Goal: Entertainment & Leisure: Consume media (video, audio)

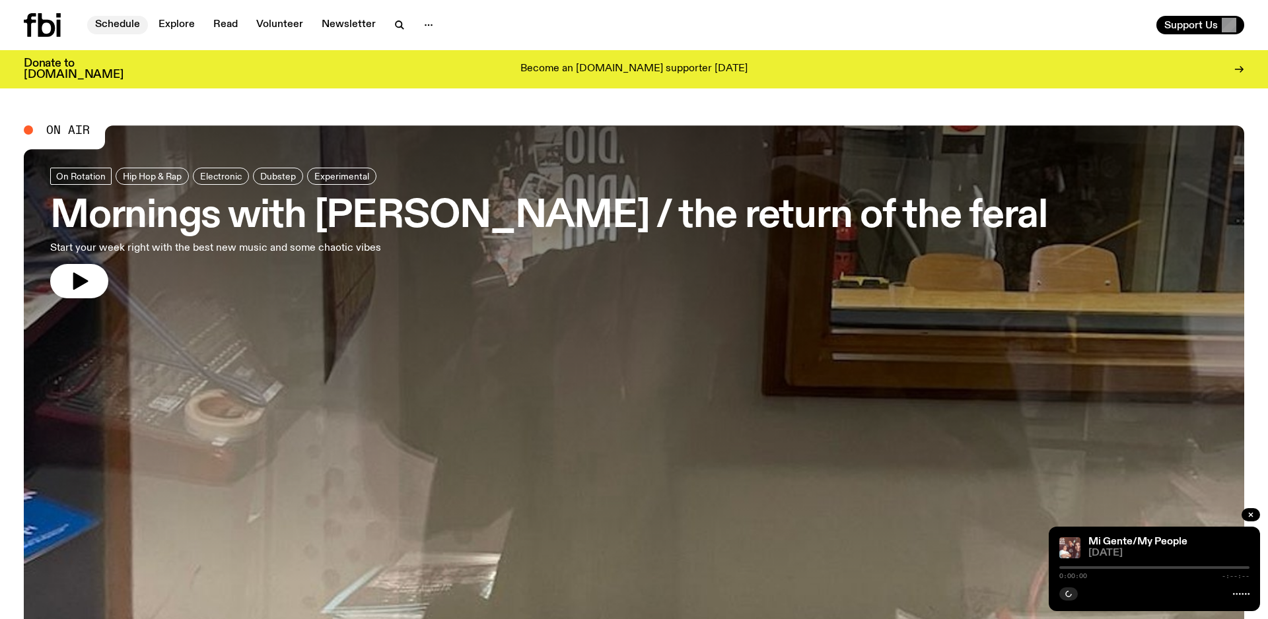
click at [116, 28] on link "Schedule" at bounding box center [117, 25] width 61 height 18
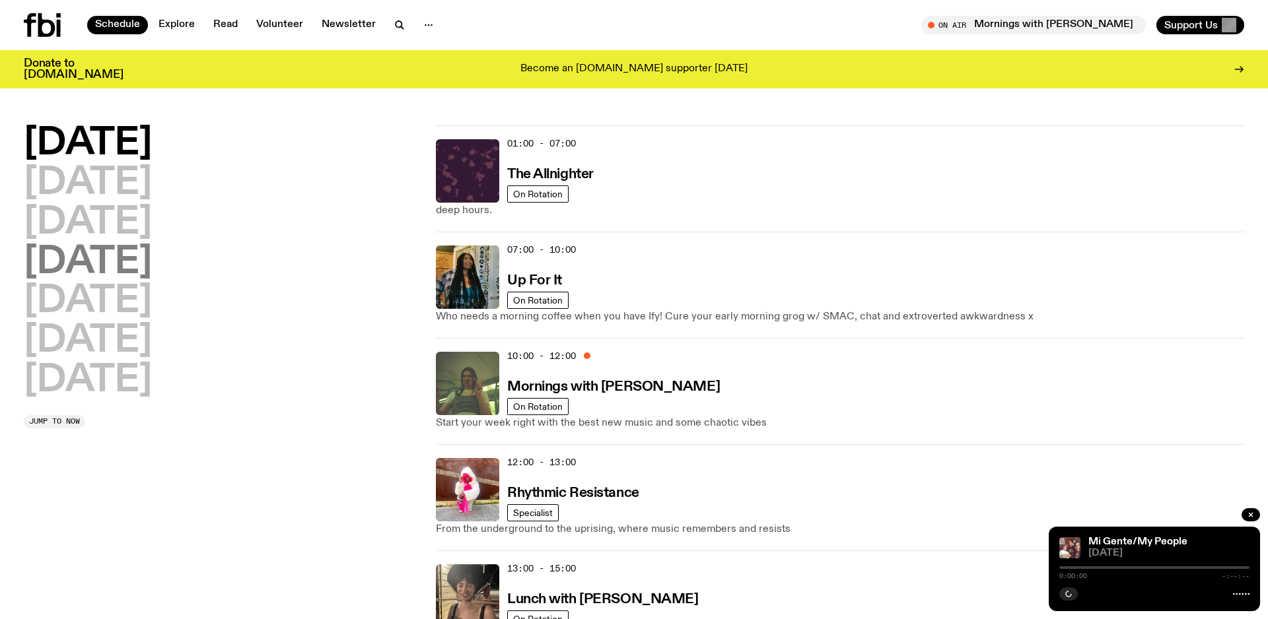
drag, startPoint x: 89, startPoint y: 264, endPoint x: 101, endPoint y: 262, distance: 12.0
click at [89, 264] on h2 "[DATE]" at bounding box center [88, 262] width 128 height 37
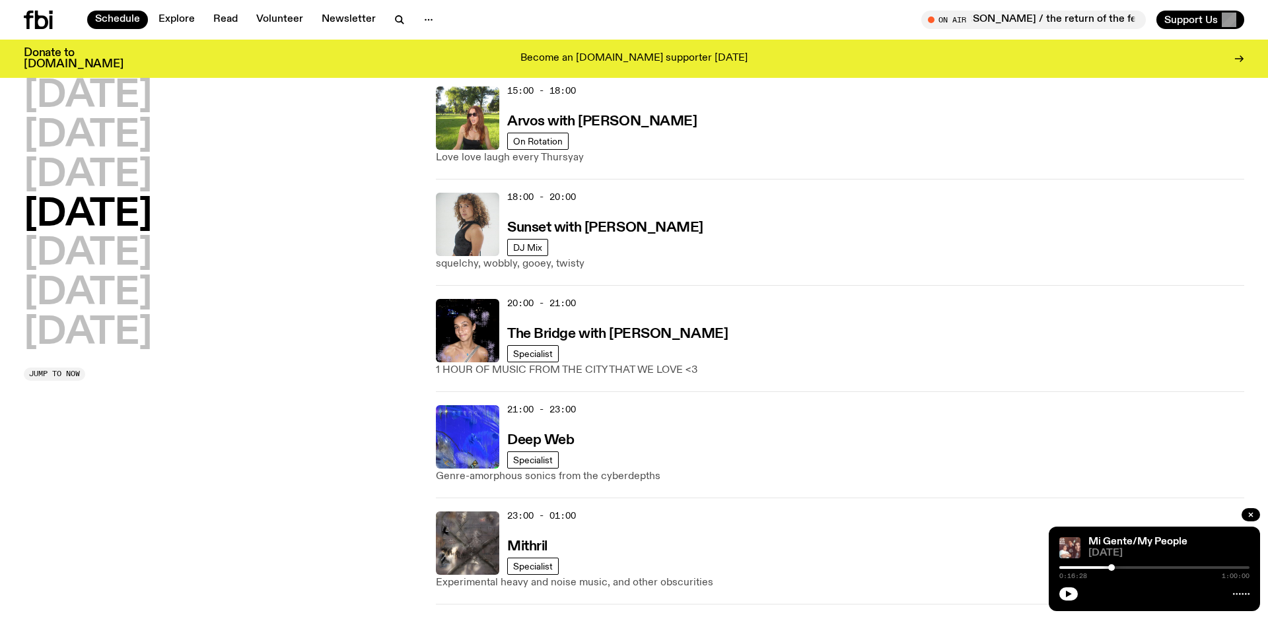
scroll to position [576, 0]
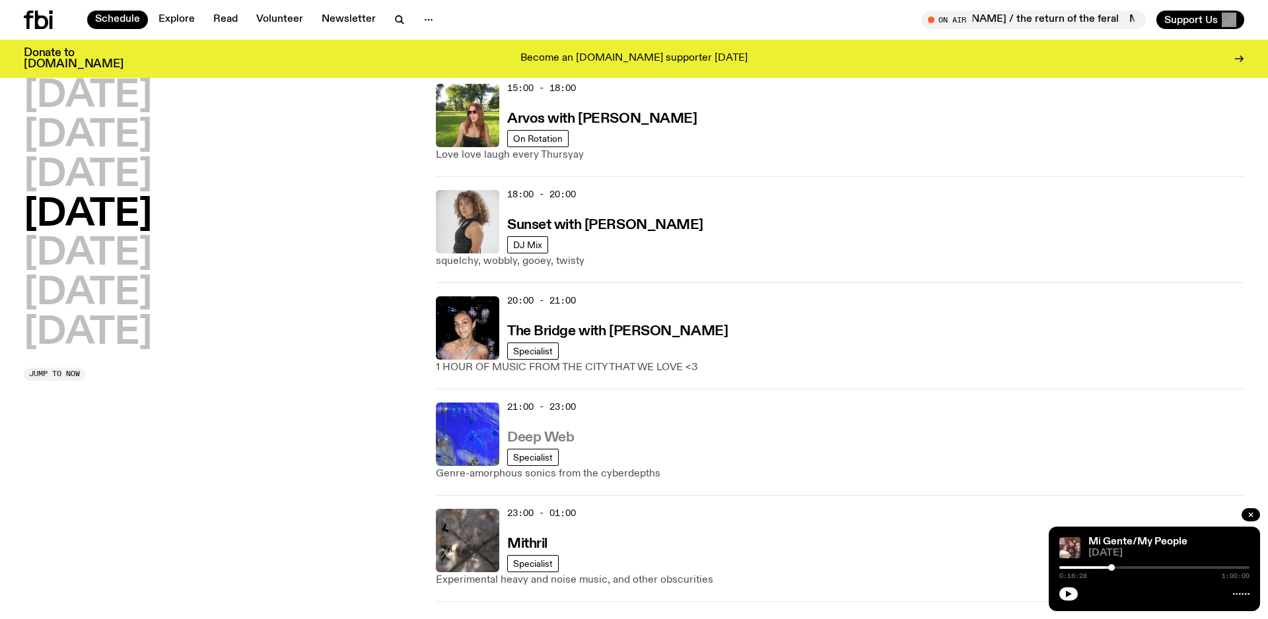
click at [528, 438] on h3 "Deep Web" at bounding box center [540, 438] width 67 height 14
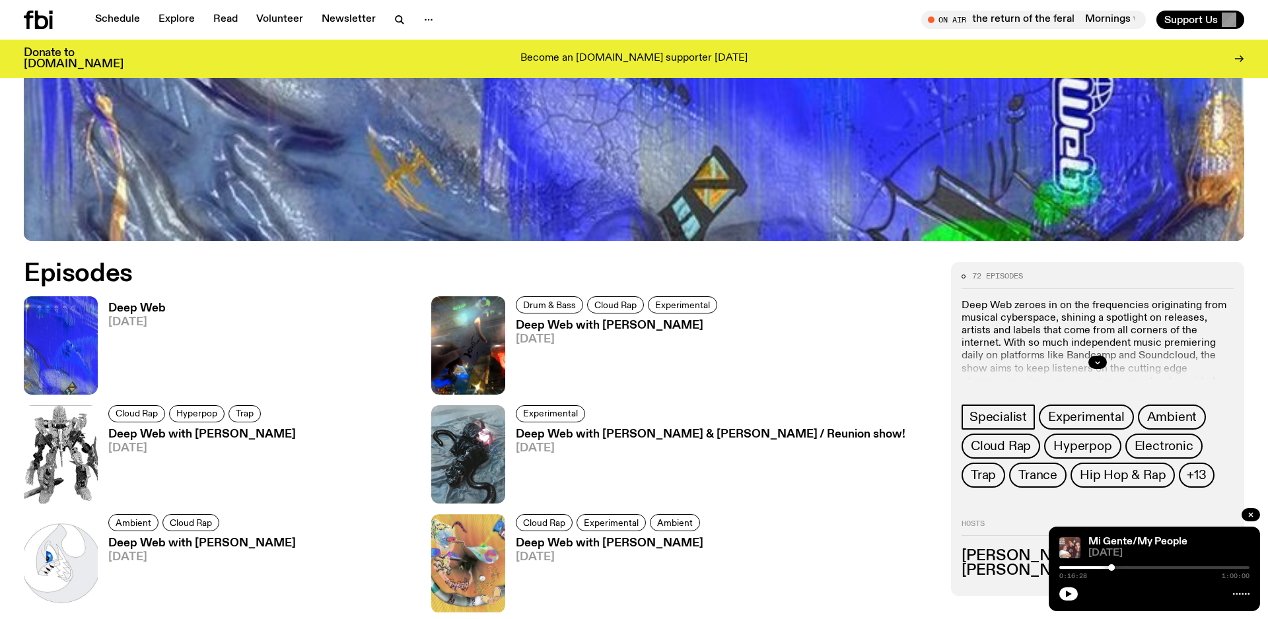
scroll to position [767, 0]
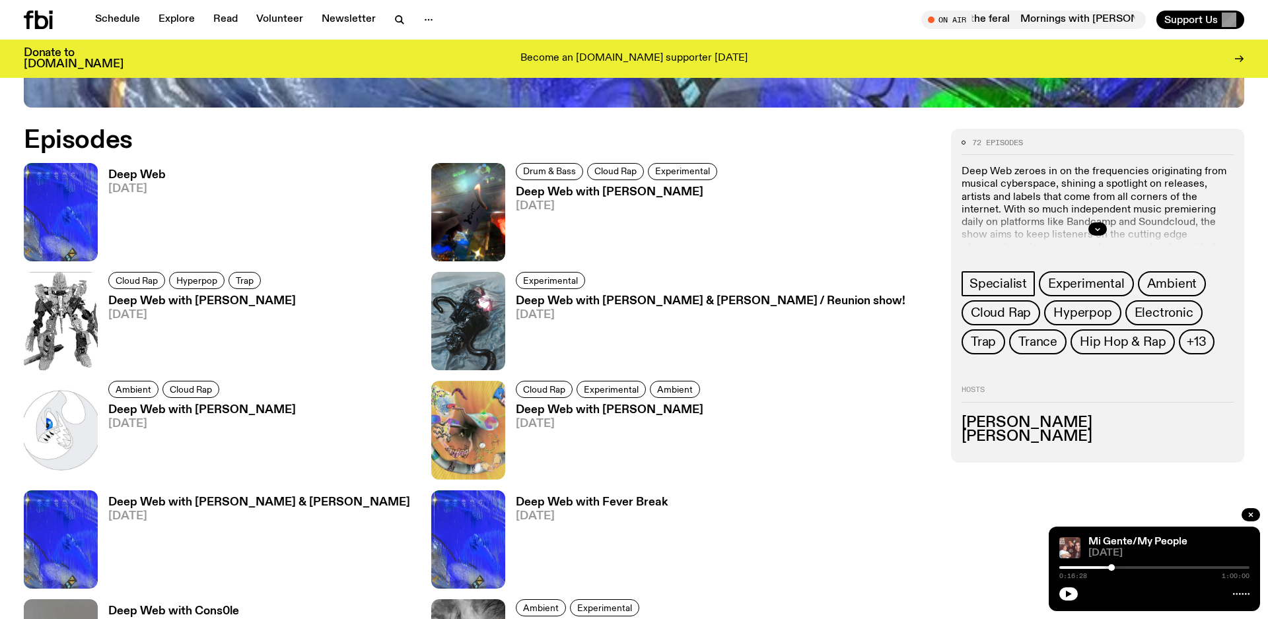
click at [145, 175] on h3 "Deep Web" at bounding box center [136, 175] width 57 height 11
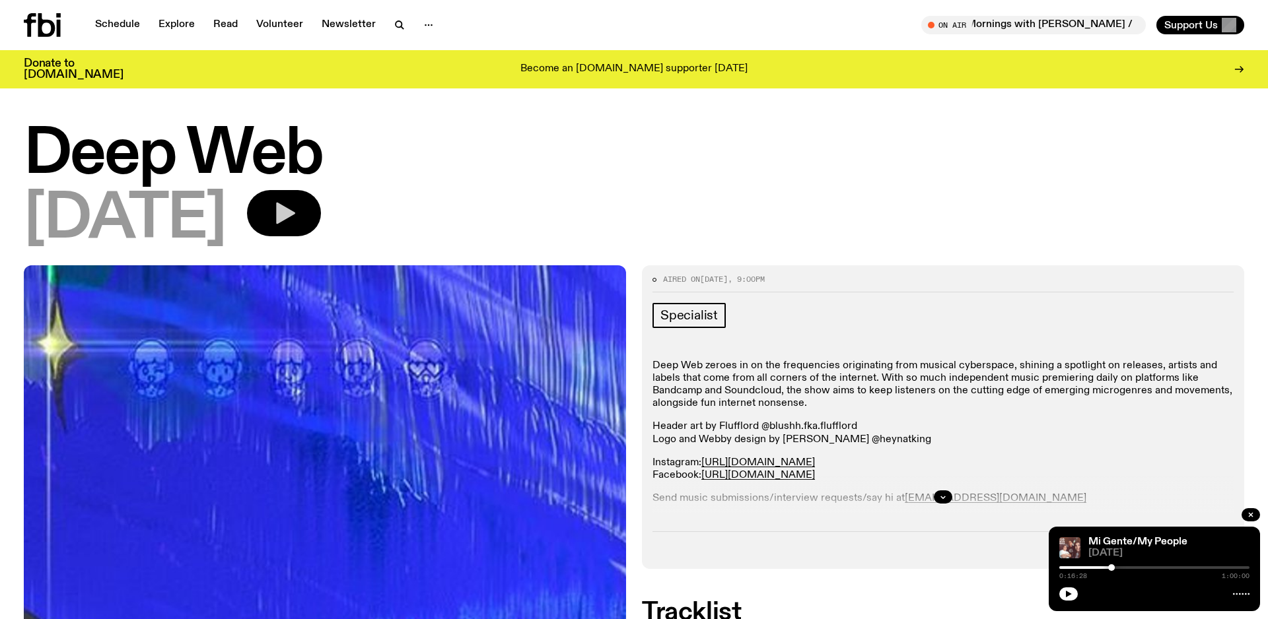
click at [311, 225] on button "button" at bounding box center [284, 213] width 74 height 46
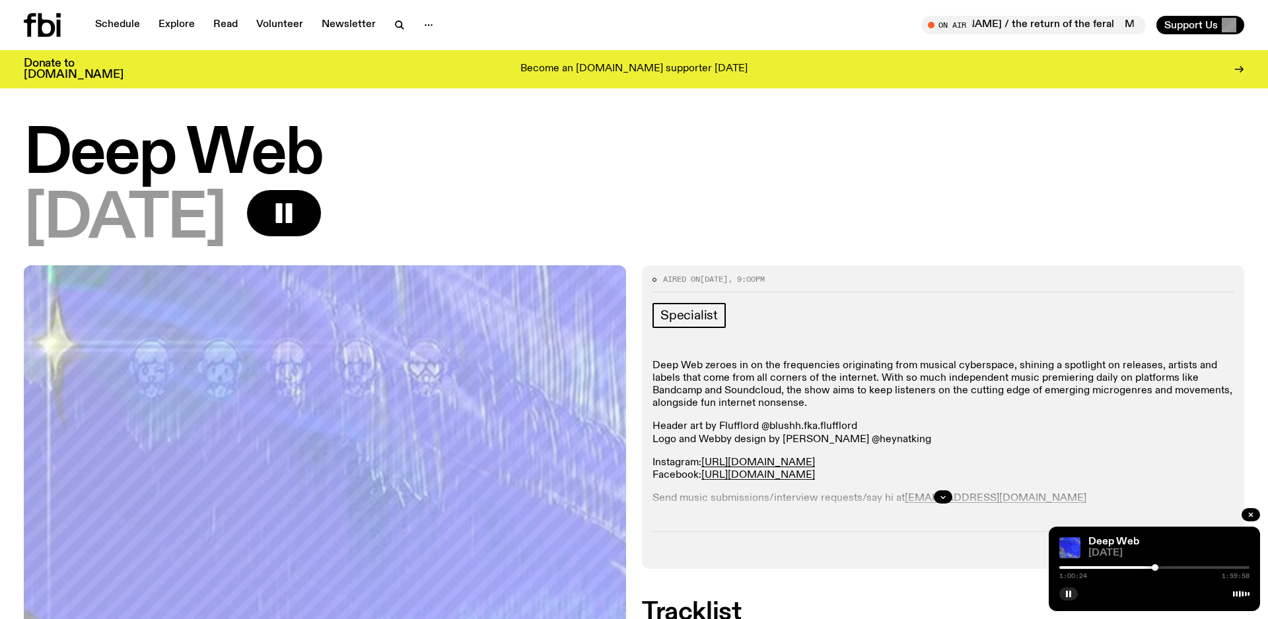
drag, startPoint x: 1060, startPoint y: 570, endPoint x: 1155, endPoint y: 567, distance: 94.5
click at [1155, 567] on div at bounding box center [1154, 567] width 7 height 7
click at [1159, 569] on div "1:00:26 1:59:58" at bounding box center [1154, 572] width 190 height 16
click at [1159, 570] on div at bounding box center [1158, 567] width 7 height 7
click at [1163, 568] on div at bounding box center [1162, 567] width 7 height 7
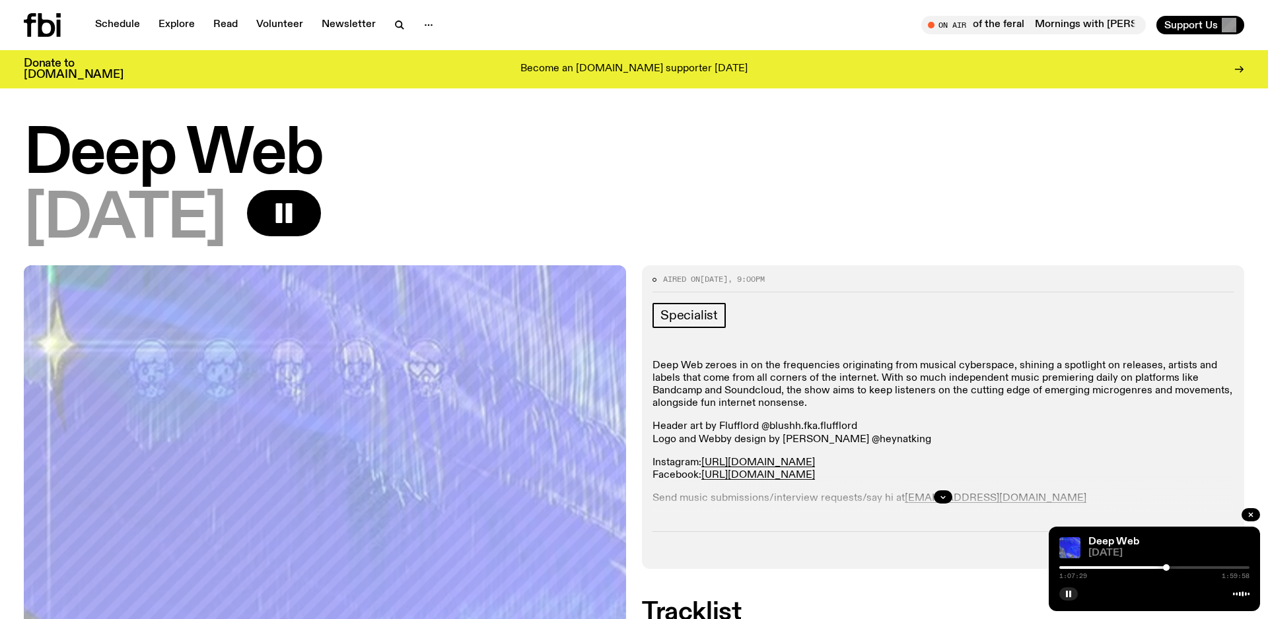
click at [1166, 568] on div at bounding box center [1166, 567] width 7 height 7
click at [1169, 569] on div at bounding box center [1168, 567] width 7 height 7
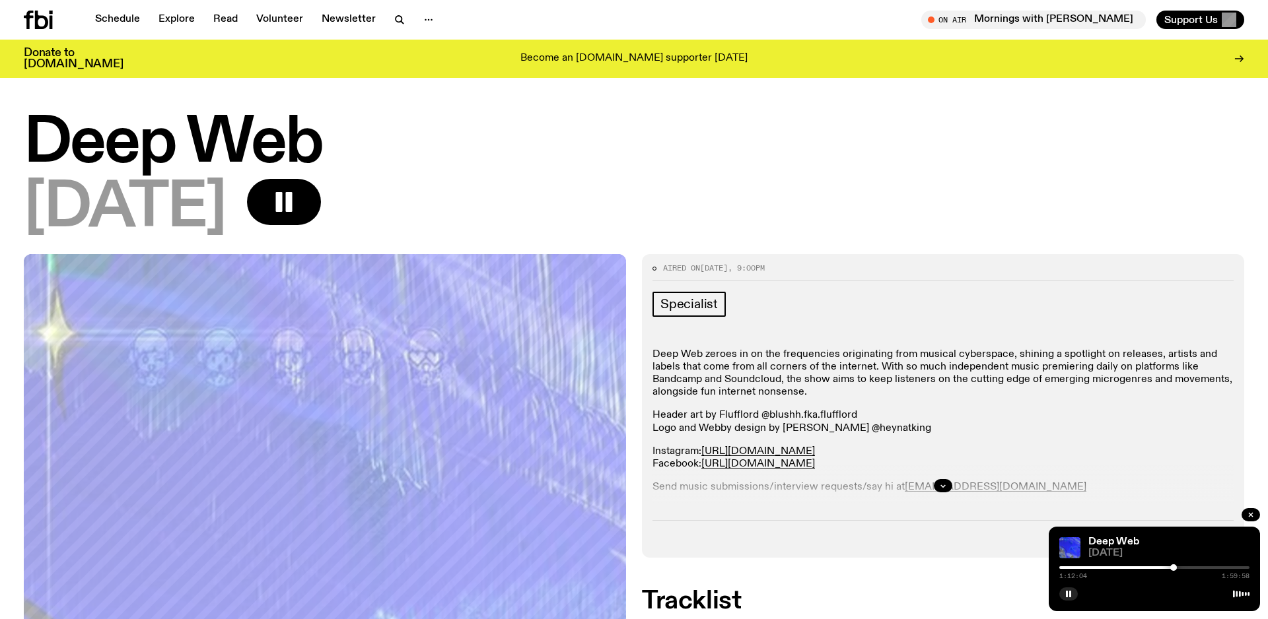
click at [1174, 570] on div at bounding box center [1173, 567] width 7 height 7
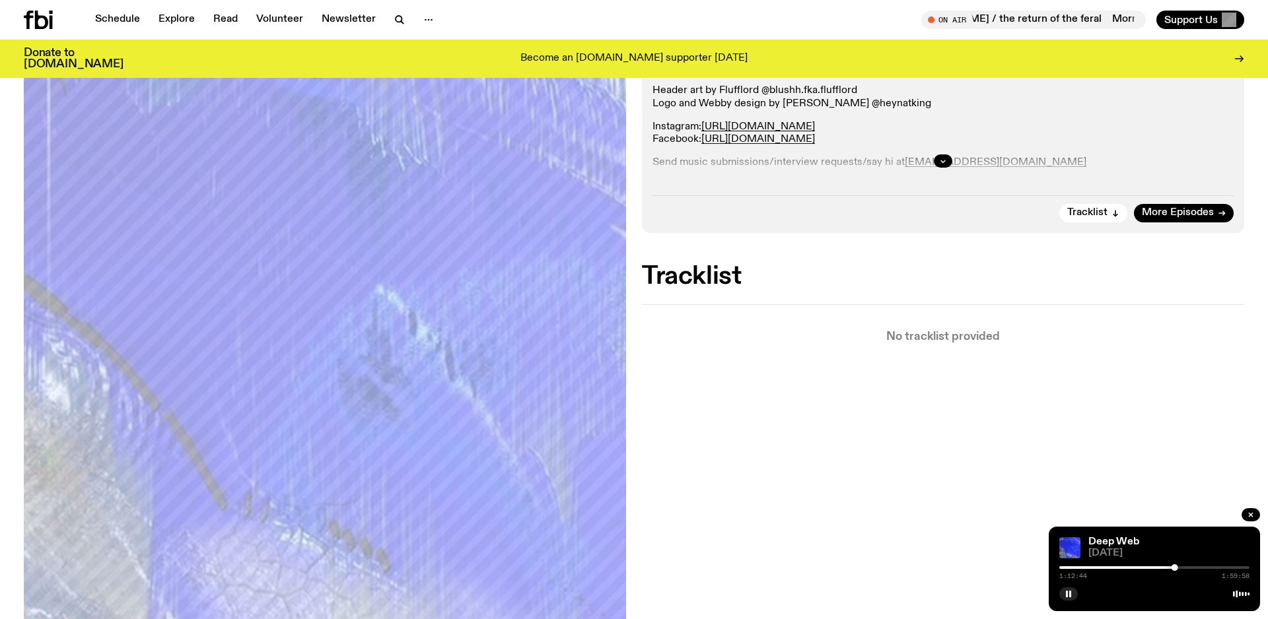
scroll to position [327, 0]
click at [947, 156] on button "button" at bounding box center [943, 159] width 18 height 13
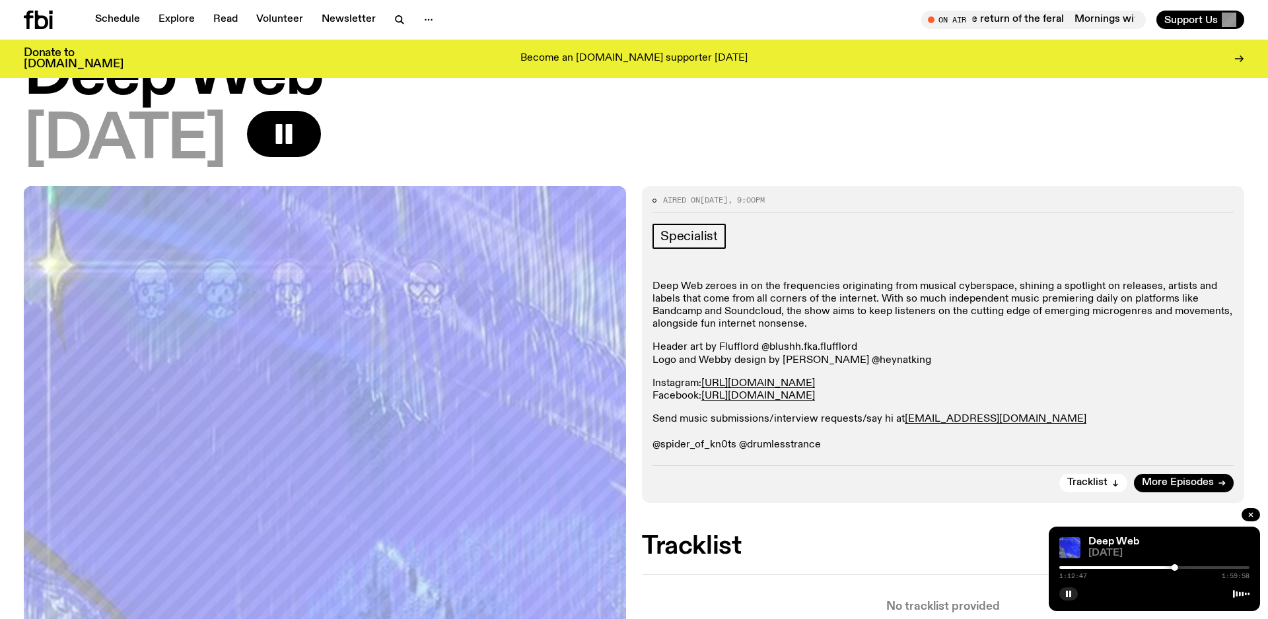
scroll to position [0, 0]
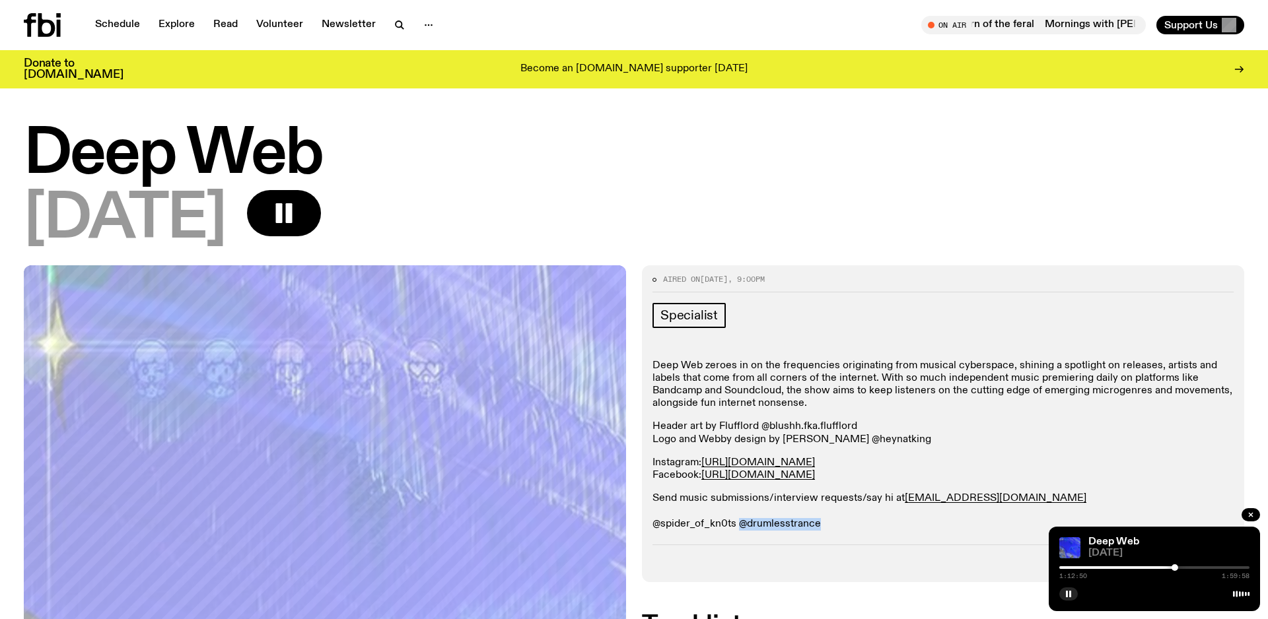
drag, startPoint x: 741, startPoint y: 525, endPoint x: 831, endPoint y: 526, distance: 90.5
click at [832, 526] on p "Send music submissions/interview requests/say hi at [EMAIL_ADDRESS][DOMAIN_NAME…" at bounding box center [942, 512] width 581 height 38
click at [1075, 598] on button "button" at bounding box center [1068, 594] width 18 height 13
